Goal: Navigation & Orientation: Find specific page/section

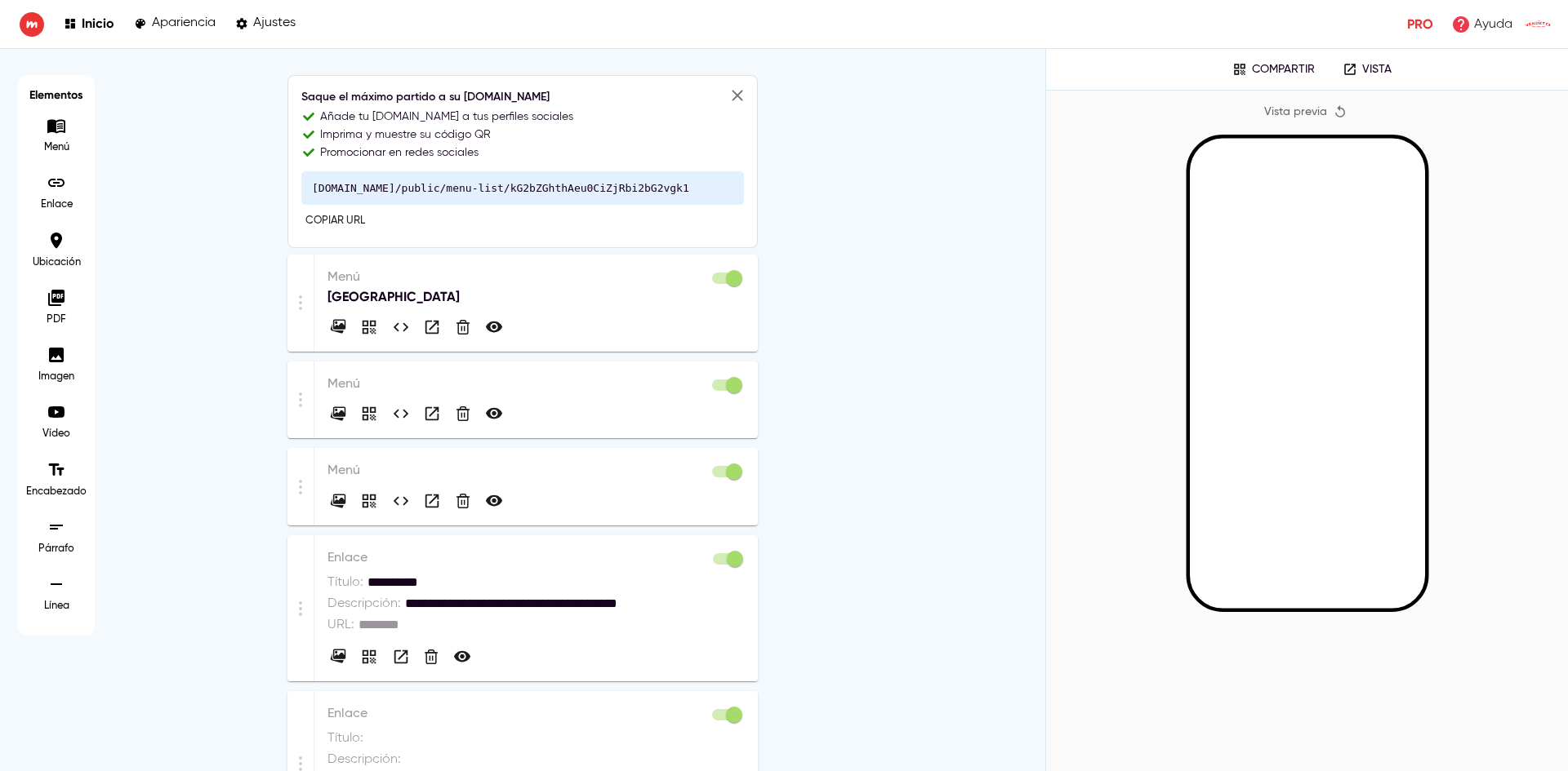
click at [519, 300] on p "[GEOGRAPHIC_DATA]" at bounding box center [537, 297] width 418 height 20
